Goal: Task Accomplishment & Management: Manage account settings

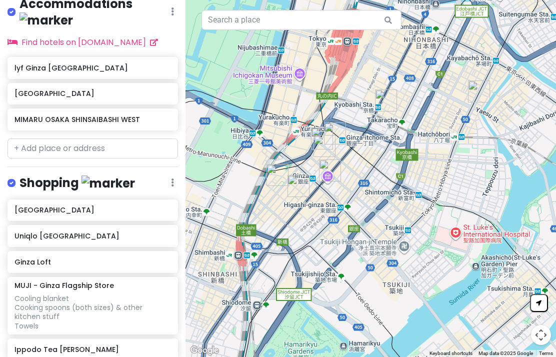
scroll to position [396, 0]
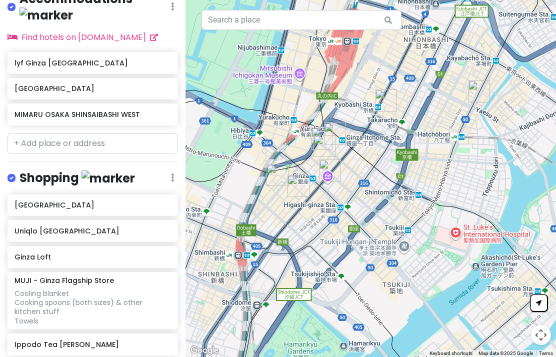
scroll to position [401, 0]
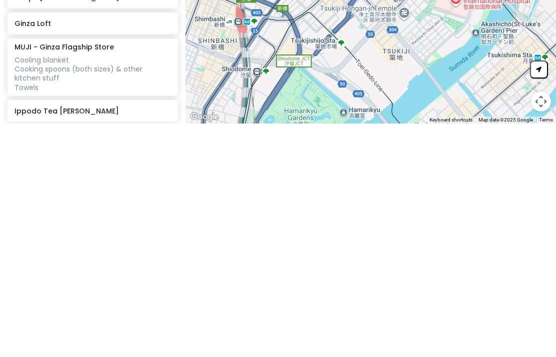
type input "C"
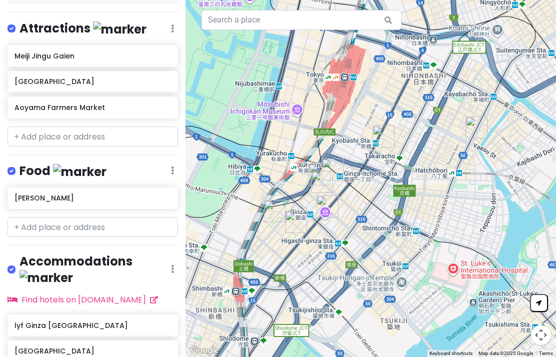
scroll to position [139, 0]
click at [100, 217] on input "text" at bounding box center [92, 227] width 170 height 20
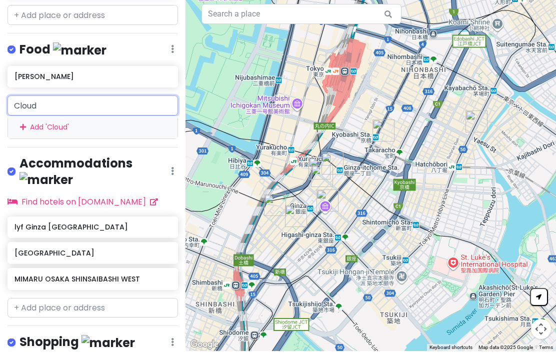
scroll to position [255, 0]
type input "C"
type input "T"
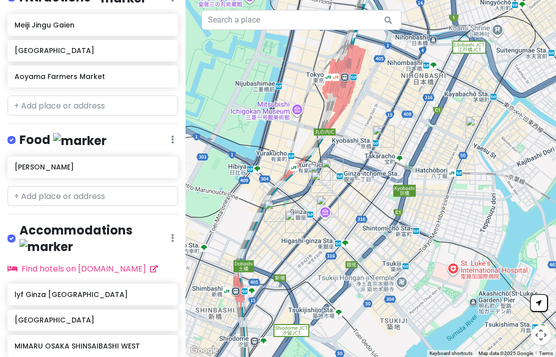
scroll to position [168, 0]
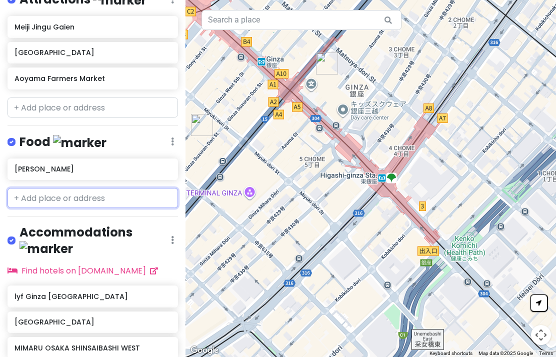
click at [126, 188] on input "text" at bounding box center [92, 198] width 170 height 20
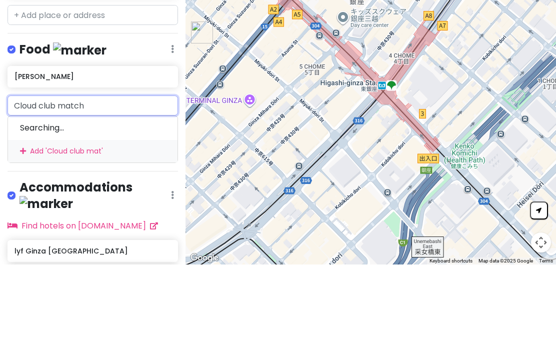
type input "Cloud club matcha"
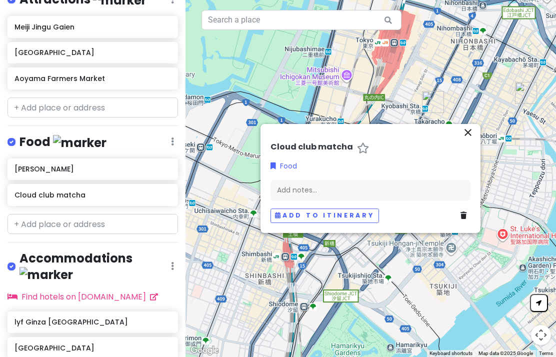
click at [359, 208] on button "Add to itinerary" at bounding box center [324, 215] width 108 height 14
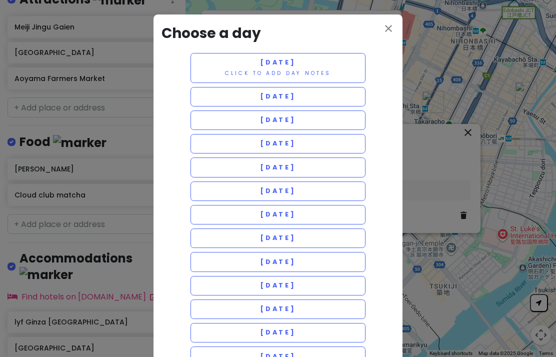
click at [393, 31] on icon "close" at bounding box center [388, 28] width 12 height 12
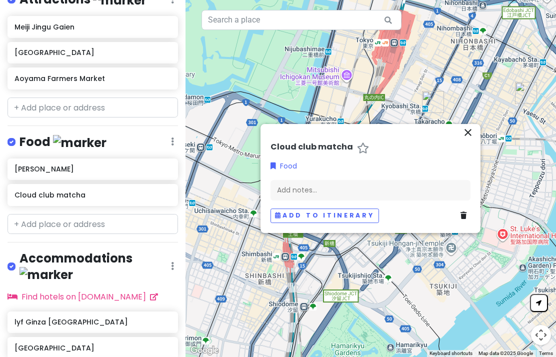
click at [473, 126] on icon "close" at bounding box center [468, 132] width 12 height 12
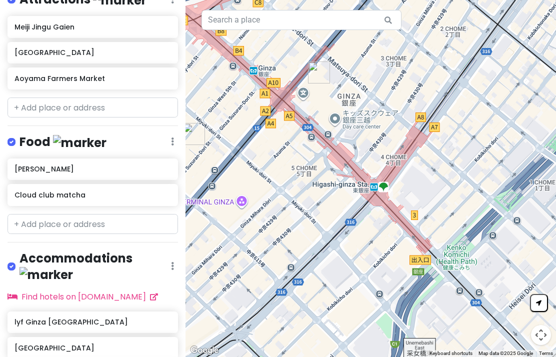
click at [106, 190] on h6 "Cloud club matcha" at bounding box center [92, 194] width 156 height 9
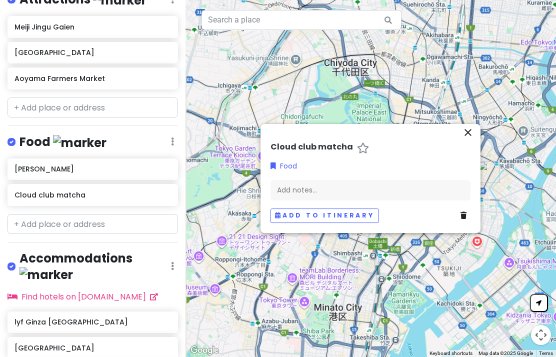
click at [473, 126] on icon "close" at bounding box center [468, 132] width 12 height 12
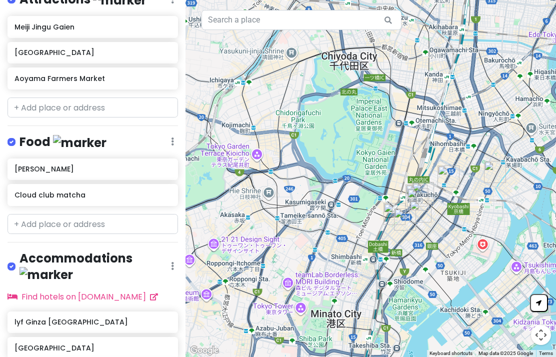
click at [101, 188] on div "Cloud club matcha" at bounding box center [92, 195] width 156 height 14
click at [168, 190] on icon at bounding box center [166, 194] width 7 height 8
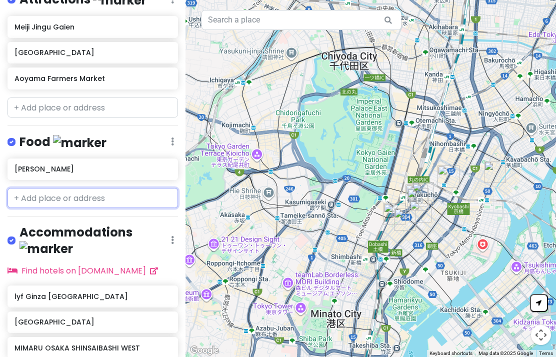
click at [77, 200] on input "text" at bounding box center [92, 198] width 170 height 20
click at [5, 188] on div at bounding box center [92, 198] width 185 height 20
click at [23, 188] on input "text" at bounding box center [92, 198] width 170 height 20
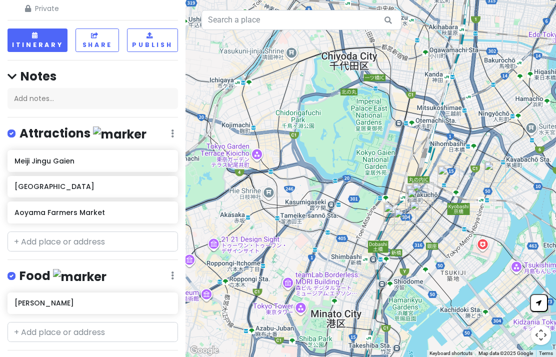
scroll to position [33, 0]
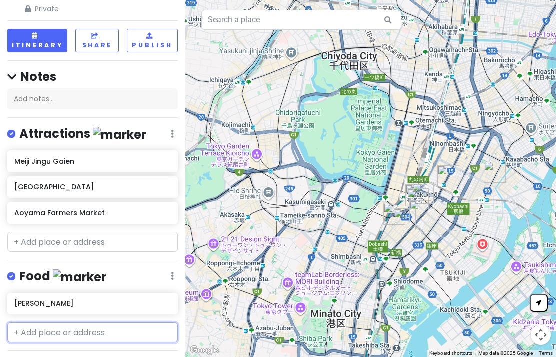
click at [121, 322] on input "text" at bounding box center [92, 332] width 170 height 20
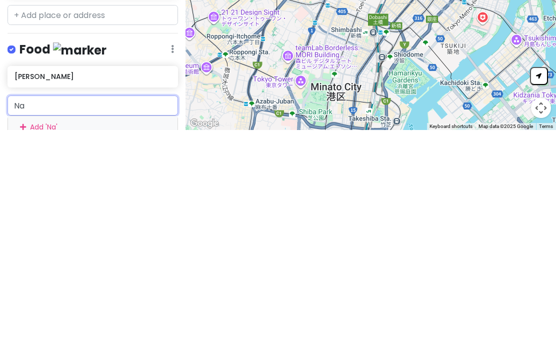
type input "N"
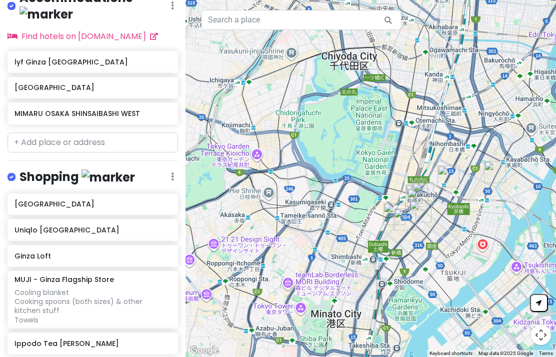
scroll to position [401, 0]
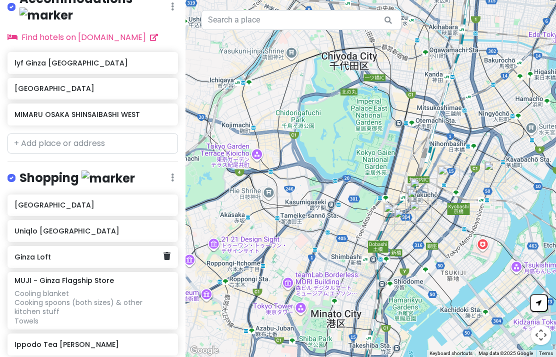
click at [98, 252] on h6 "Ginza Loft" at bounding box center [88, 256] width 149 height 9
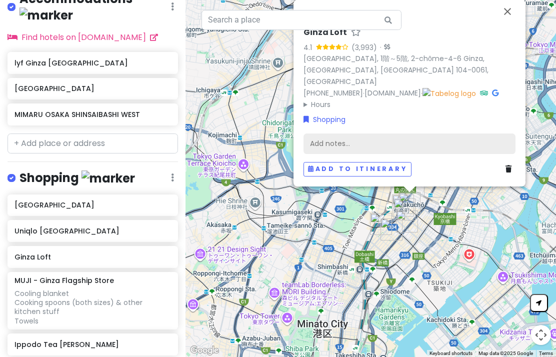
click at [356, 133] on div "Add notes..." at bounding box center [409, 143] width 212 height 21
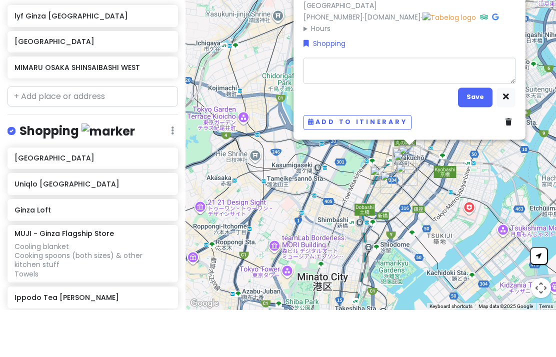
type textarea "x"
type textarea "S"
type textarea "x"
type textarea "Sp"
type textarea "x"
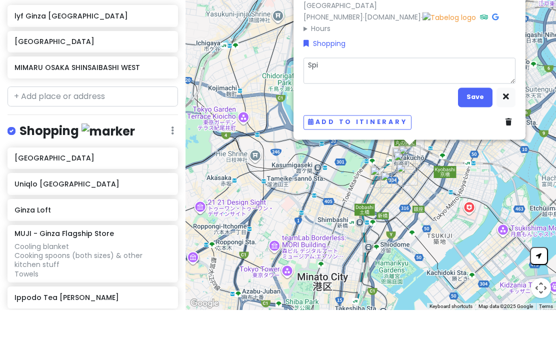
type textarea "Spic"
type textarea "x"
type textarea "Spicy"
type textarea "x"
type textarea "Spicy"
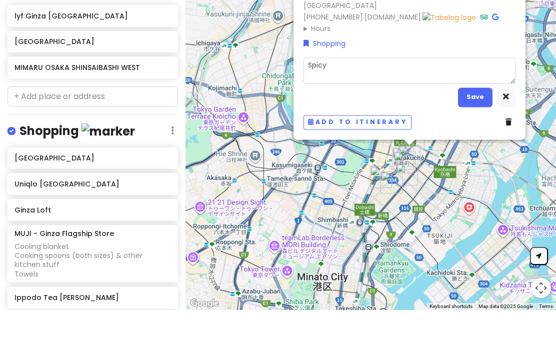
type textarea "x"
type textarea "Spicy f"
type textarea "x"
type textarea "Spicy fur"
type textarea "x"
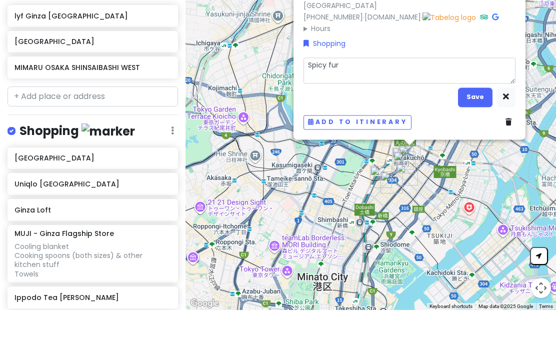
type textarea "Spicy furi"
type textarea "x"
type textarea "Spicy furik"
type textarea "x"
type textarea "Spicy furika"
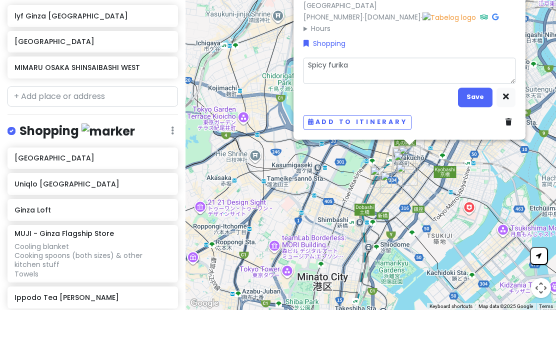
type textarea "x"
type textarea "Spicy furikake"
type textarea "x"
type textarea "Spicy fruitcake"
type textarea "x"
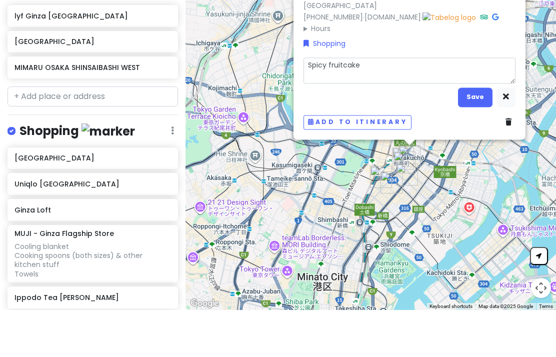
type textarea "Spicy fruitcake"
type textarea "x"
type textarea "Spicy fruitcake"
type textarea "x"
type textarea "Spicy fruitcak"
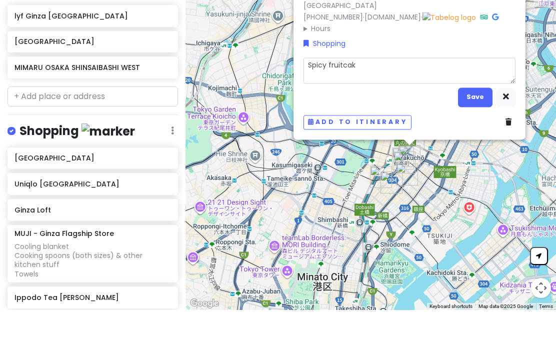
type textarea "x"
type textarea "Spicy fruitca"
type textarea "x"
type textarea "Spicy fruitc"
type textarea "x"
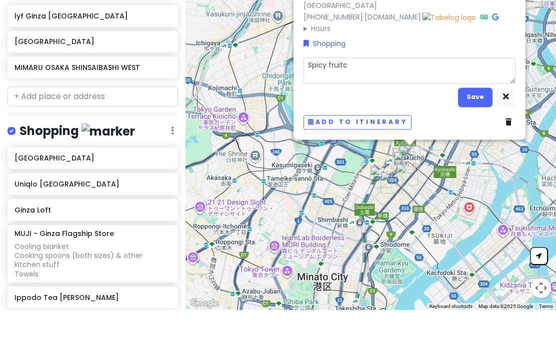
type textarea "Spicy fruit"
type textarea "x"
type textarea "Spicy fru"
type textarea "x"
type textarea "Spicy f"
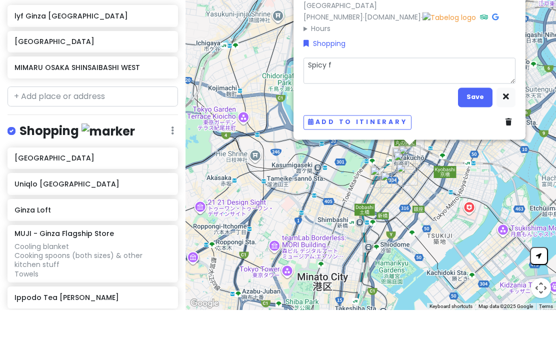
type textarea "x"
type textarea "Spicy fur"
type textarea "x"
type textarea "Spicy furik"
type textarea "x"
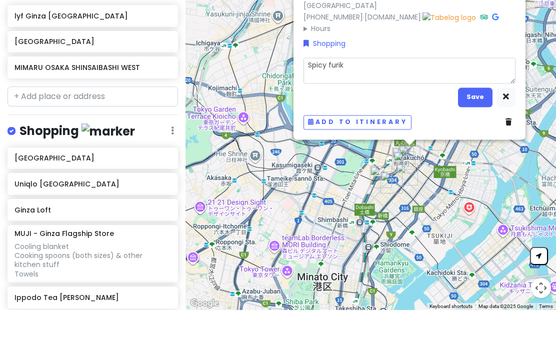
type textarea "Spicy furika"
type textarea "x"
type textarea "Spicy furikak"
type textarea "x"
type textarea "Spicy furikake"
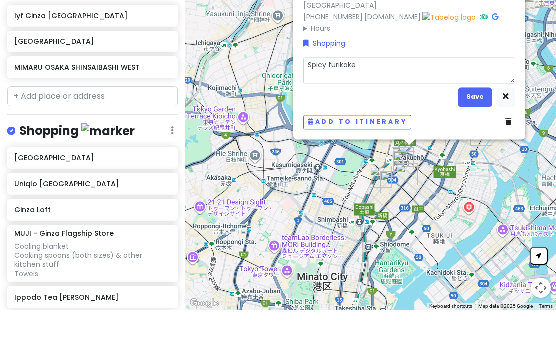
type textarea "x"
type textarea "Spicy furikake S"
type textarea "x"
type textarea "Spicy furikake Sk"
type textarea "x"
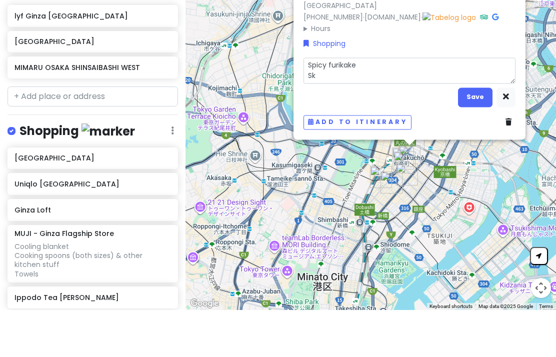
type textarea "Spicy furikake Ski"
type textarea "x"
type textarea "Spicy furikake Skinc"
type textarea "x"
type textarea "Spicy furikake Skinca"
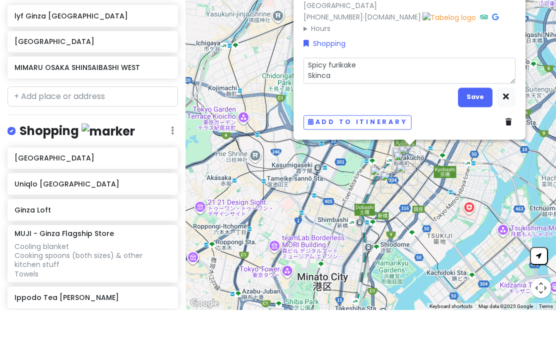
type textarea "x"
type textarea "Spicy furikake Skincar"
type textarea "x"
type textarea "Spicy furikake Skincare"
type textarea "x"
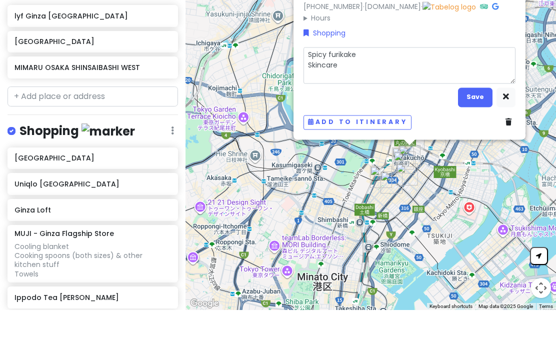
type textarea "Spicy furikake Skincare M"
type textarea "x"
type textarea "Spicy furikake Skincare Ms"
type textarea "x"
type textarea "Spicy furikake Skincare Mst"
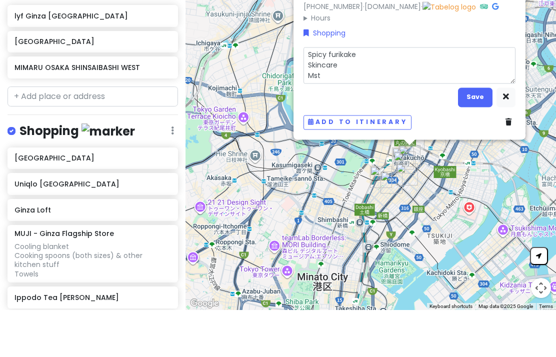
type textarea "x"
type textarea "Spicy furikake Skincare Mstc"
type textarea "x"
type textarea "Spicy furikake Skincare Mstch"
type textarea "x"
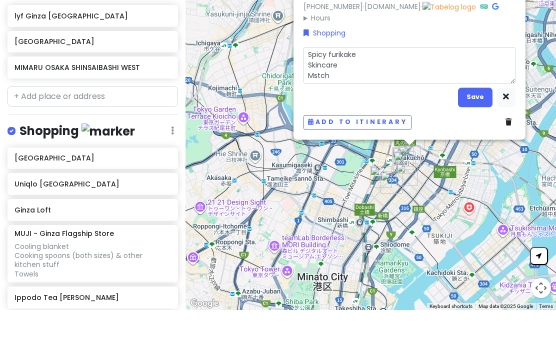
type textarea "Spicy furikake Skincare Mstcha"
type textarea "x"
type textarea "Spicy furikake Skincare Matcha"
type textarea "x"
type textarea "Spicy furikake Skincare Matcha"
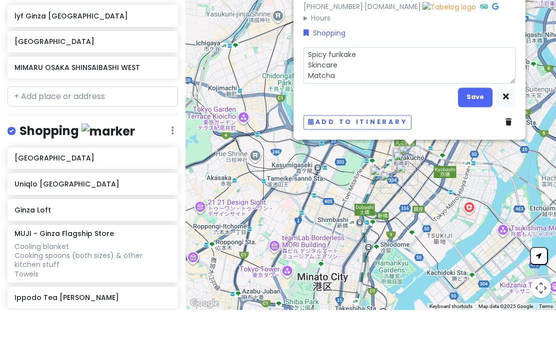
type textarea "x"
type textarea "Spicy furikake Skincare Matcha"
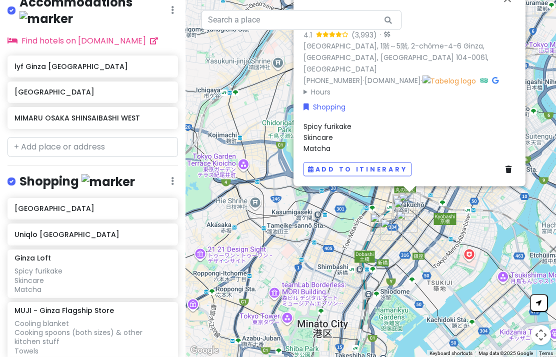
scroll to position [416, 0]
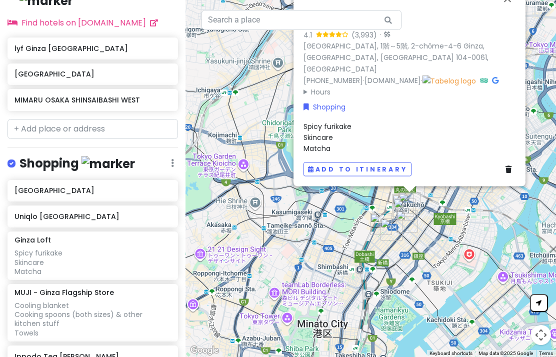
click at [144, 186] on h6 "[GEOGRAPHIC_DATA]" at bounding box center [92, 190] width 156 height 9
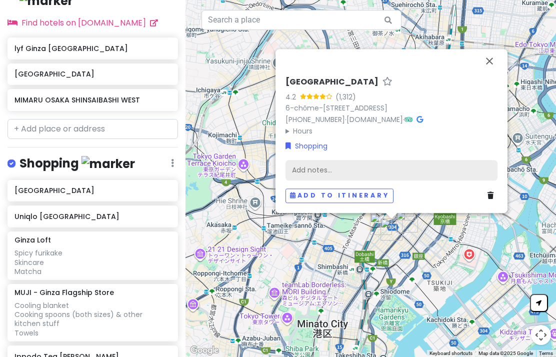
click at [342, 160] on div "Add notes..." at bounding box center [391, 170] width 212 height 21
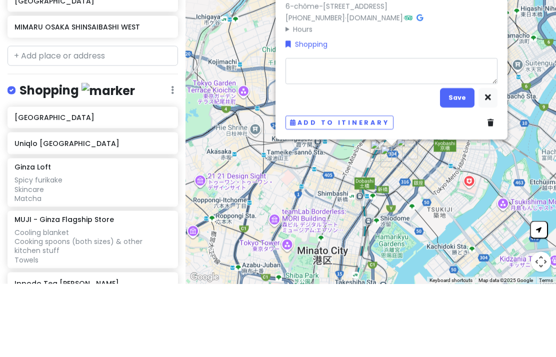
type textarea "C"
type textarea "x"
type textarea "Co"
type textarea "x"
type textarea "Comm"
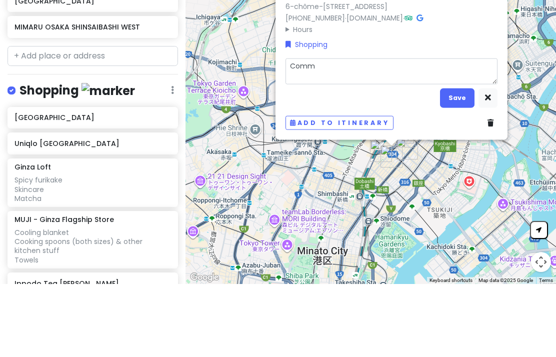
type textarea "x"
type textarea "Comme"
type textarea "x"
type textarea "Comme d"
type textarea "x"
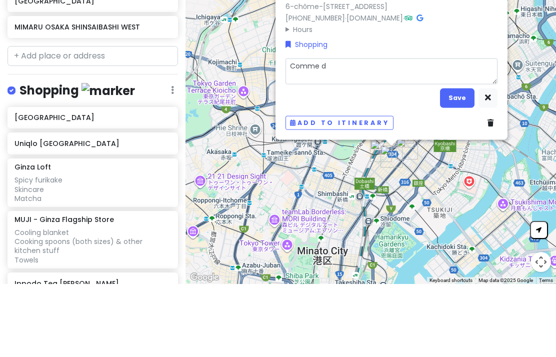
type textarea "Comme de"
type textarea "x"
type textarea "Comme de C"
type textarea "x"
type textarea "Comme de Ca"
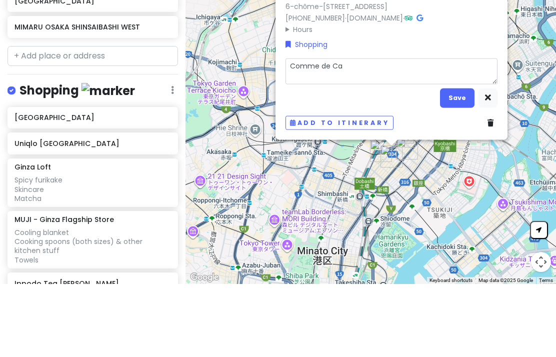
type textarea "x"
type textarea "Comme de Cag"
type textarea "x"
type textarea "Comme de Cagr"
type textarea "x"
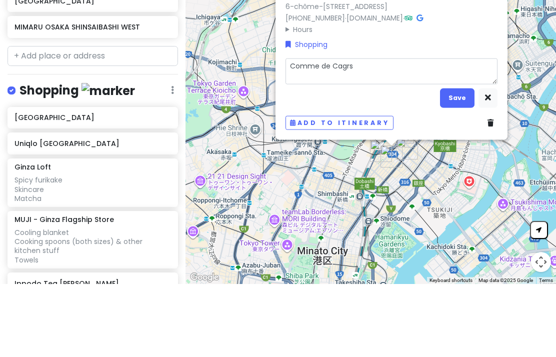
type textarea "Comme de [PERSON_NAME]"
type textarea "x"
type textarea "Comme de [PERSON_NAME]"
type textarea "x"
type textarea "Comme [PERSON_NAME]"
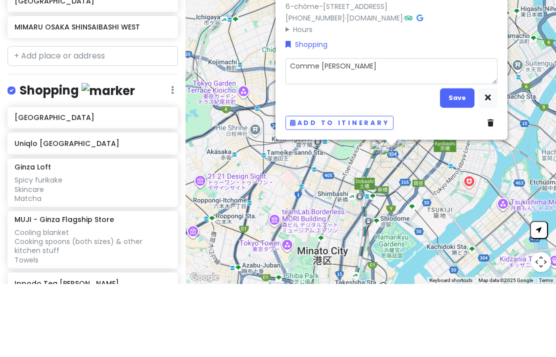
type textarea "x"
type textarea "Comme [PERSON_NAME]"
type textarea "x"
type textarea "Comme [PERSON_NAME]"
type textarea "x"
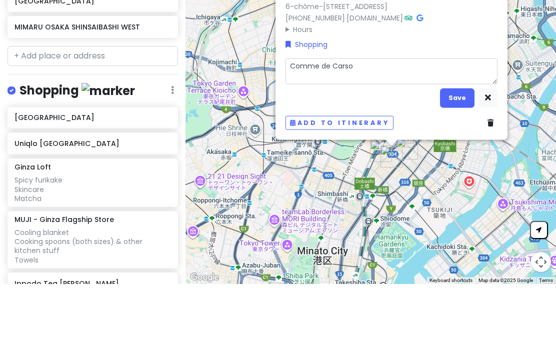
type textarea "Comme de Cars"
type textarea "x"
type textarea "Comme de Car"
type textarea "x"
type textarea "Comme de Ca"
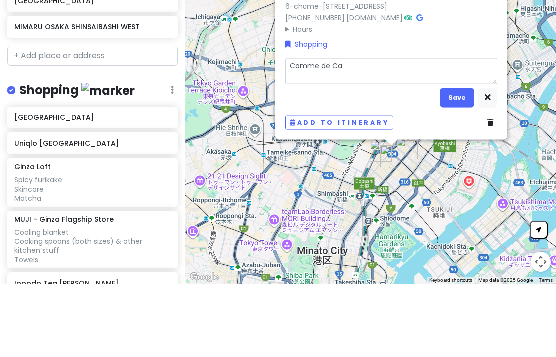
type textarea "x"
type textarea "Comme de"
type textarea "x"
type textarea "Comme de G"
type textarea "x"
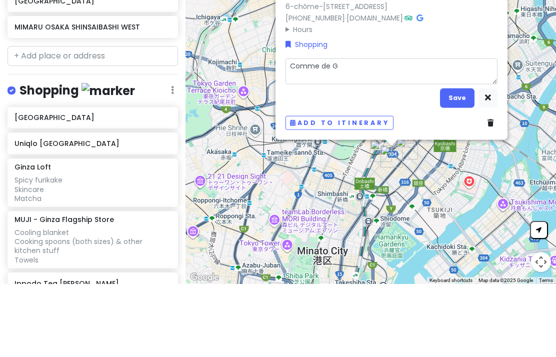
type textarea "Comme de Ga"
type textarea "x"
type textarea "Comme de Gar"
type textarea "x"
type textarea "Comme de Garc"
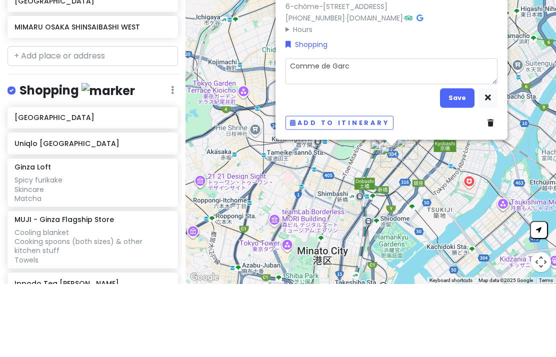
type textarea "x"
type textarea "Comme de Garco"
type textarea "x"
type textarea "Comme de Garcon"
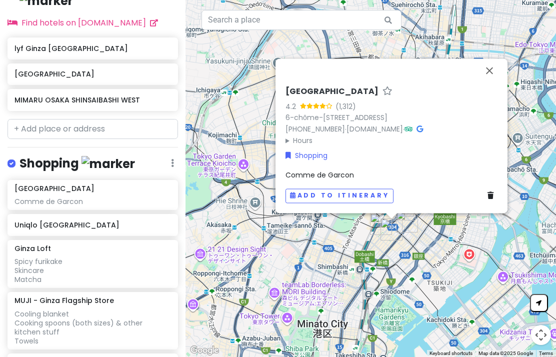
click at [487, 59] on button "Close" at bounding box center [489, 70] width 24 height 24
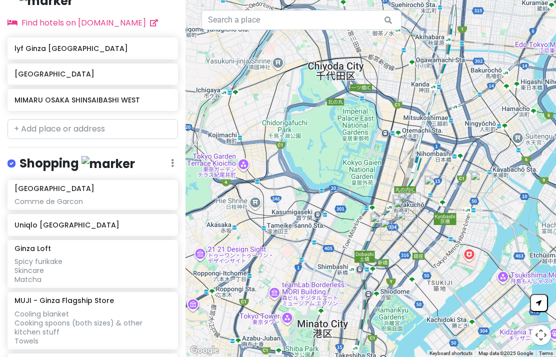
click at [137, 197] on div "Comme de Garcon" at bounding box center [92, 201] width 156 height 9
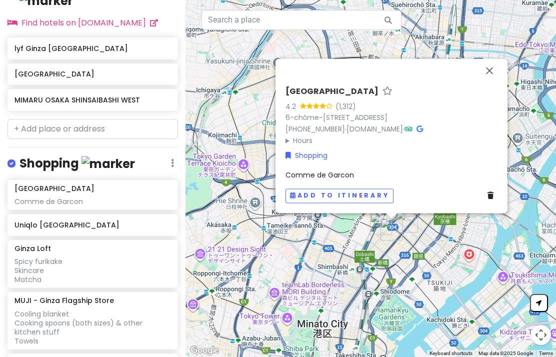
click at [329, 170] on span "Comme de Garcon" at bounding box center [319, 175] width 68 height 10
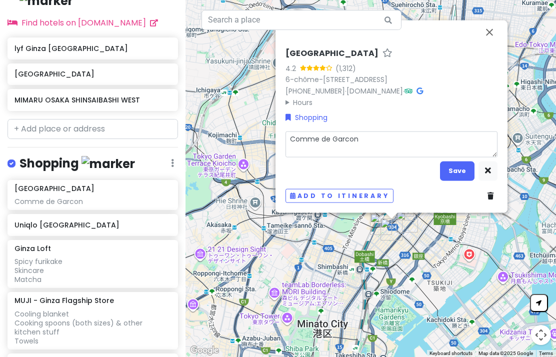
type textarea "x"
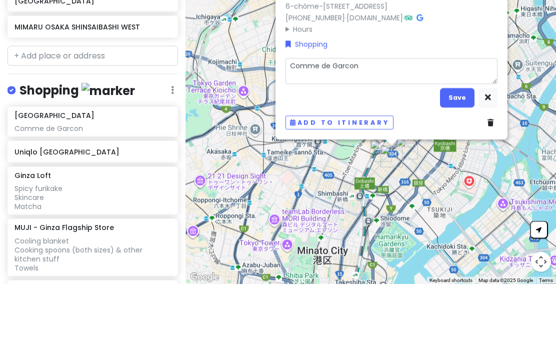
click at [304, 131] on textarea "Comme de Garcon" at bounding box center [391, 144] width 212 height 26
click at [303, 131] on textarea "Comme de Garcon" at bounding box center [391, 144] width 212 height 26
type textarea "C"
type textarea "x"
type textarea "CD"
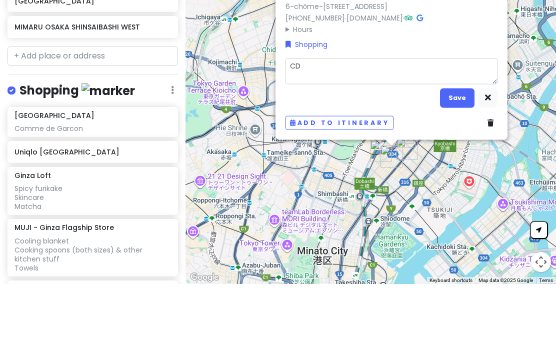
type textarea "x"
type textarea "CDG"
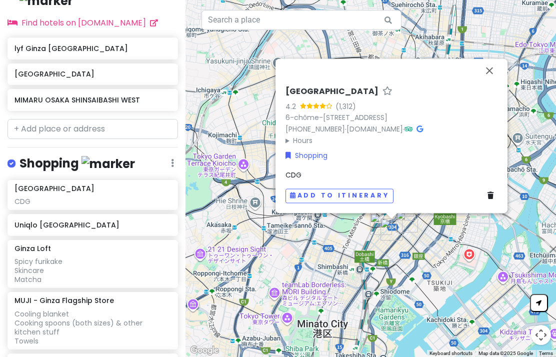
click at [494, 58] on button "Close" at bounding box center [489, 70] width 24 height 24
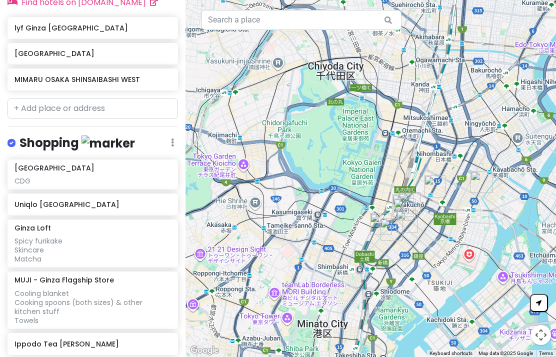
scroll to position [436, 0]
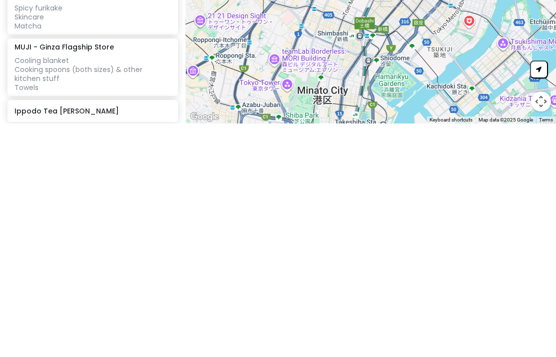
type input "Niho"
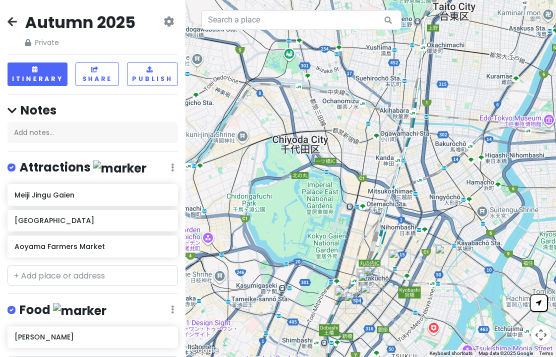
scroll to position [0, 0]
click at [12, 23] on icon at bounding box center [11, 21] width 9 height 8
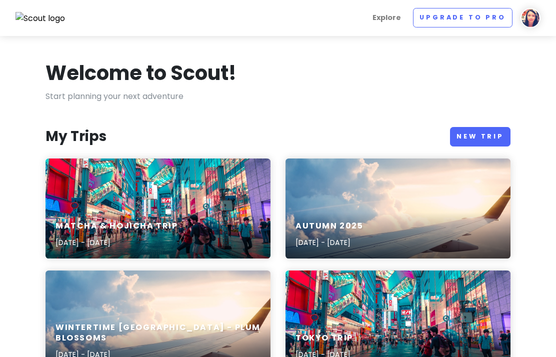
click at [410, 227] on div "Autumn [DATE], 2025 - [DATE]" at bounding box center [397, 234] width 225 height 47
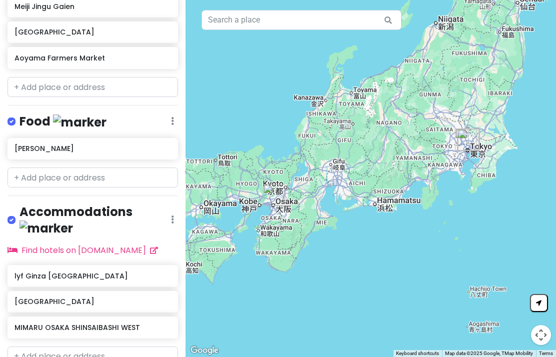
scroll to position [211, 0]
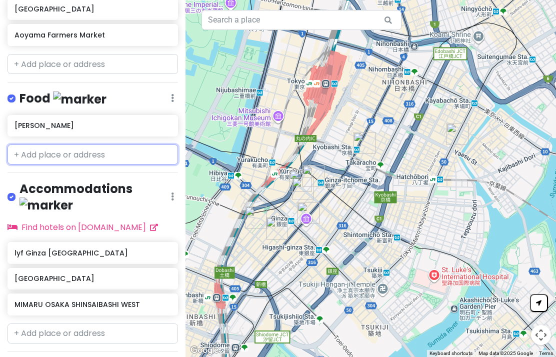
click at [71, 151] on input "text" at bounding box center [92, 154] width 170 height 20
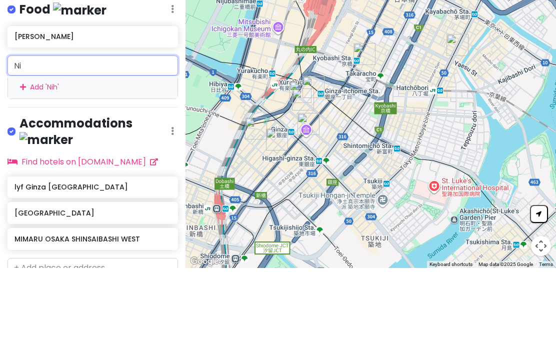
type input "N"
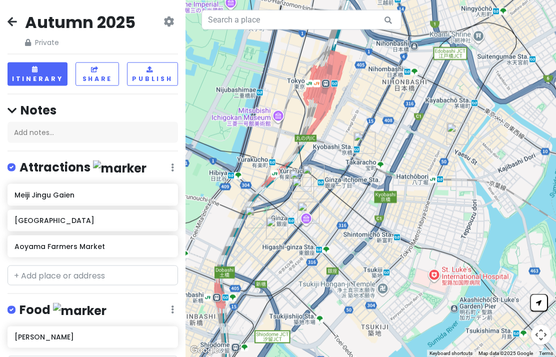
scroll to position [0, 0]
click at [173, 21] on icon at bounding box center [168, 21] width 10 height 8
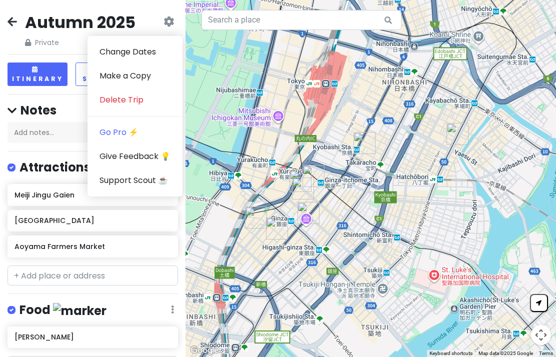
click at [169, 19] on icon at bounding box center [168, 21] width 10 height 8
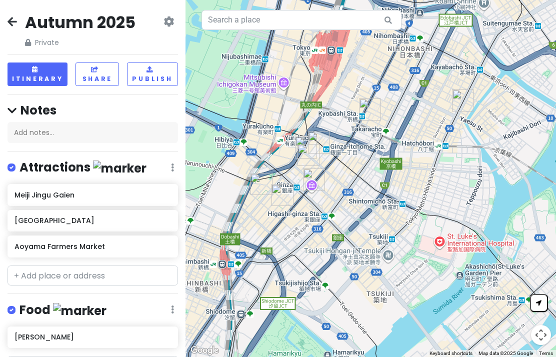
click at [13, 20] on icon at bounding box center [11, 21] width 9 height 8
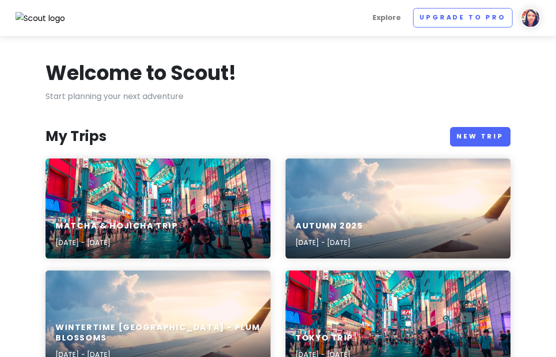
click at [200, 224] on div "Matcha & Hojicha Trip [DATE] - [DATE]" at bounding box center [157, 234] width 225 height 47
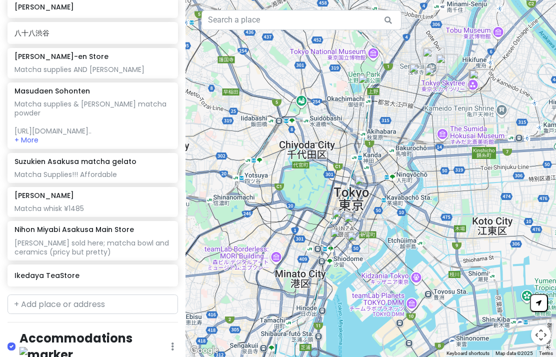
scroll to position [688, 0]
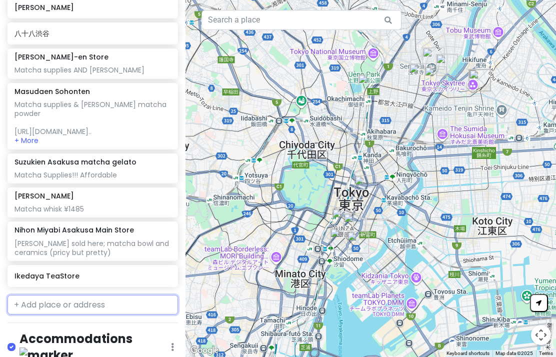
click at [85, 295] on input "text" at bounding box center [92, 305] width 170 height 20
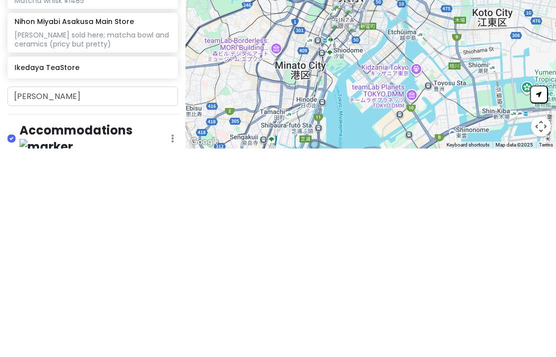
scroll to position [40, 0]
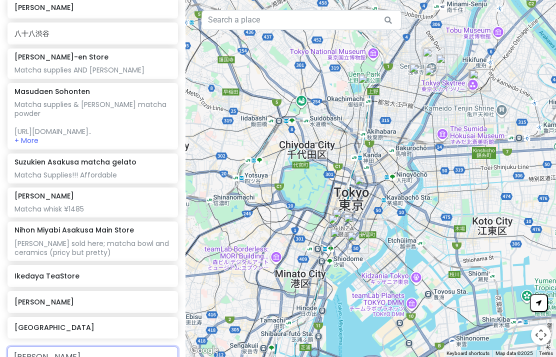
click at [126, 346] on input "[PERSON_NAME]" at bounding box center [92, 356] width 170 height 20
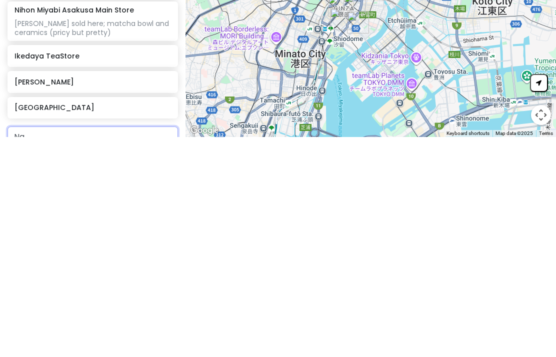
type input "N"
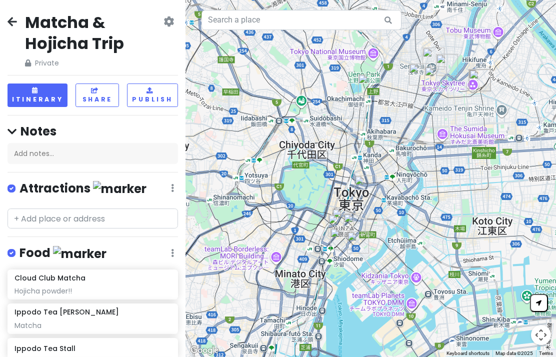
scroll to position [0, 0]
click at [13, 27] on link at bounding box center [11, 22] width 9 height 13
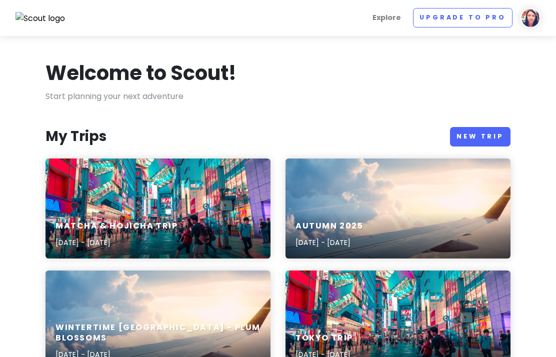
click at [394, 210] on div "Autumn [DATE], 2025 - [DATE]" at bounding box center [397, 208] width 225 height 100
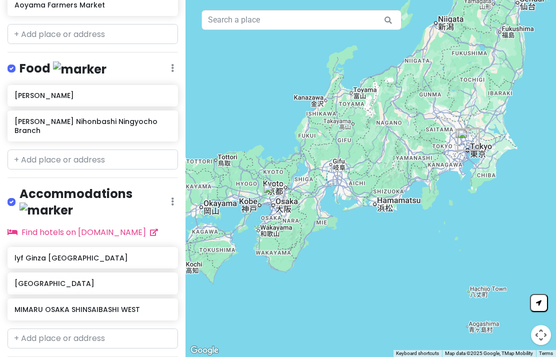
scroll to position [255, 0]
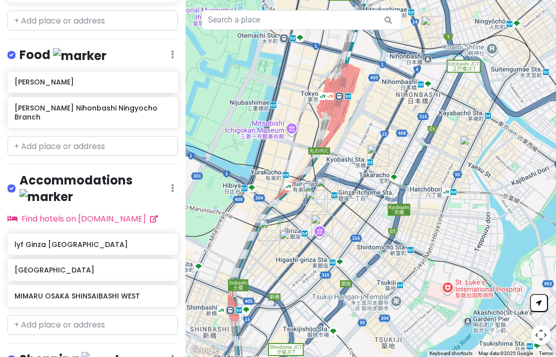
click at [111, 106] on h6 "[PERSON_NAME] Nihonbashi Ningyocho Branch" at bounding box center [92, 112] width 156 height 18
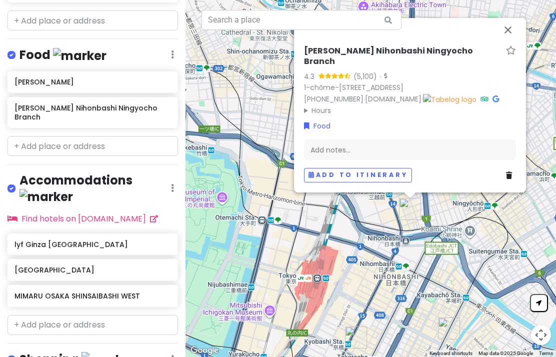
click at [508, 42] on button "Close" at bounding box center [508, 30] width 24 height 24
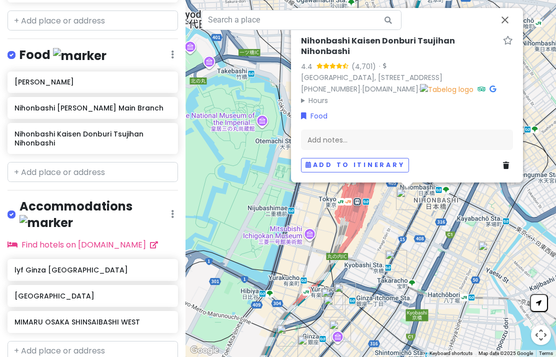
click at [509, 32] on button "Close" at bounding box center [505, 20] width 24 height 24
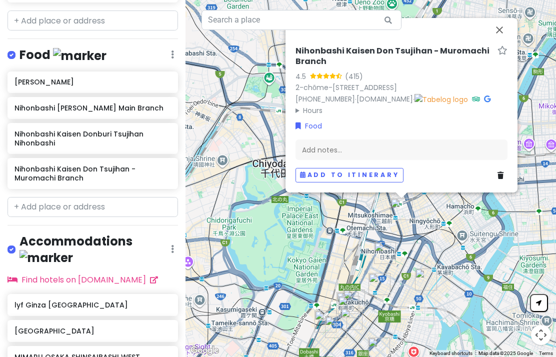
click at [495, 182] on div "Add to itinerary" at bounding box center [401, 175] width 212 height 14
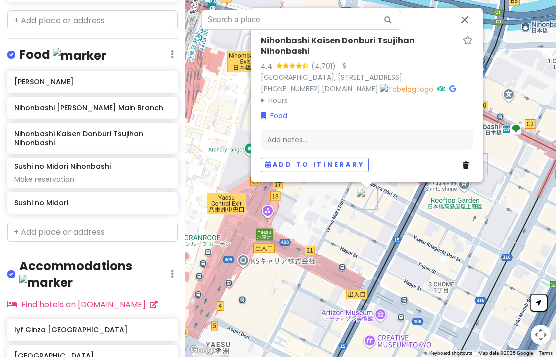
click at [464, 32] on button "Close" at bounding box center [465, 20] width 24 height 24
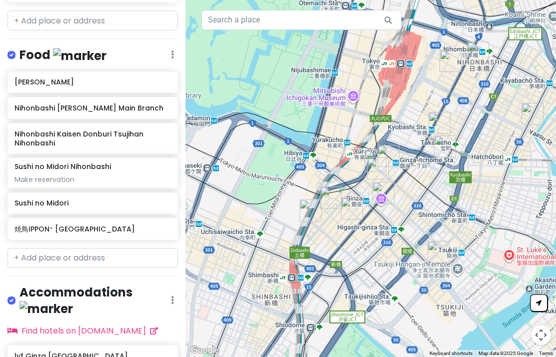
click at [107, 233] on h6 "焼鳥IPPON⁺ [GEOGRAPHIC_DATA]" at bounding box center [92, 228] width 156 height 9
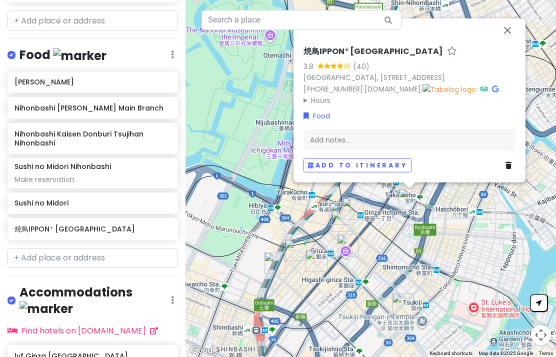
click at [515, 42] on button "Close" at bounding box center [507, 30] width 24 height 24
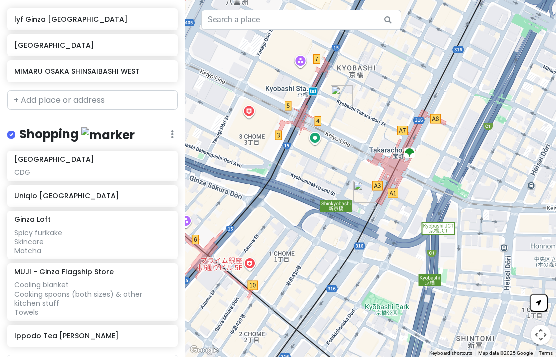
scroll to position [591, 0]
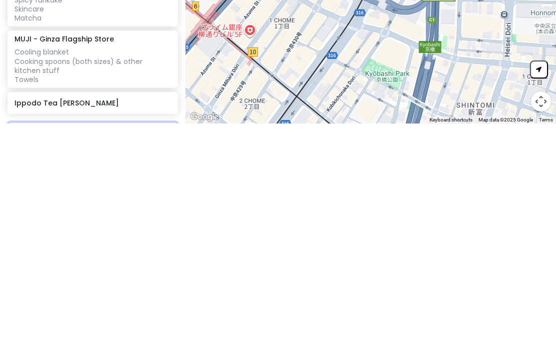
type input "T"
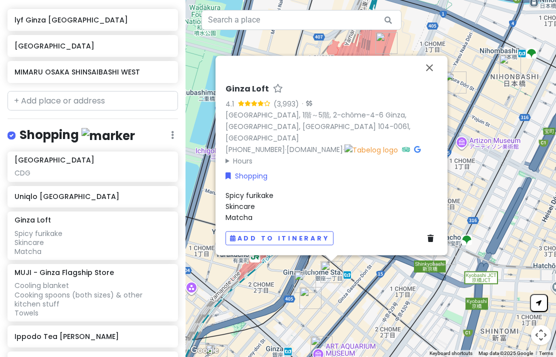
click at [434, 61] on button "Close" at bounding box center [429, 68] width 24 height 24
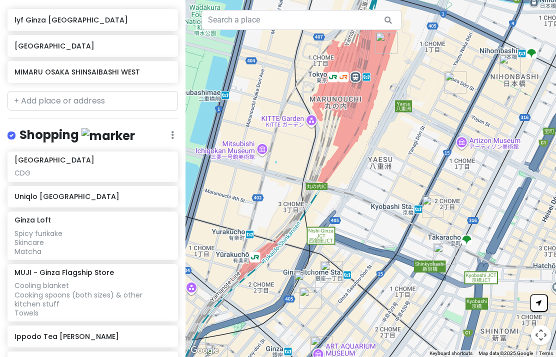
click at [173, 131] on icon at bounding box center [172, 135] width 3 height 8
click at [150, 153] on link "Edit" at bounding box center [143, 165] width 80 height 24
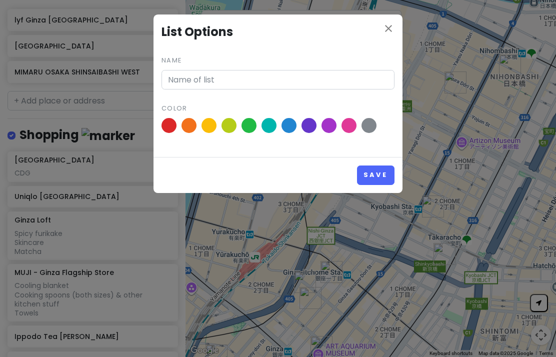
type input "Shopping"
click at [333, 163] on div "Save" at bounding box center [277, 175] width 249 height 36
click at [332, 164] on div "Save" at bounding box center [277, 175] width 249 height 36
click at [375, 216] on div "close List Options Name Shopping Color Save" at bounding box center [278, 178] width 556 height 357
